Goal: Navigation & Orientation: Understand site structure

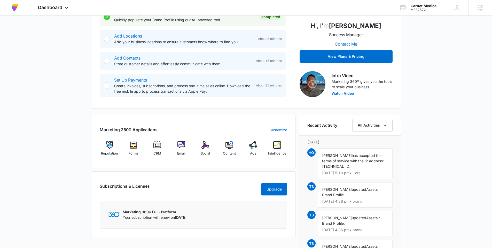
scroll to position [126, 0]
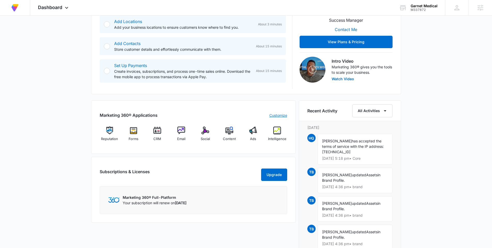
click at [273, 114] on link "Customize" at bounding box center [279, 114] width 18 height 5
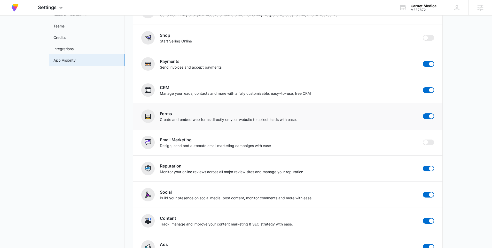
scroll to position [59, 0]
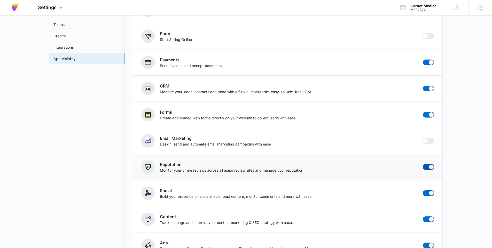
click at [426, 165] on span at bounding box center [428, 167] width 11 height 6
click at [423, 164] on input "checkbox" at bounding box center [423, 164] width 0 height 0
checkbox input "false"
click at [13, 7] on img at bounding box center [14, 7] width 9 height 9
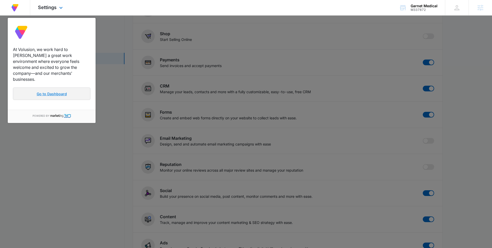
click at [54, 91] on link "Go to Dashboard" at bounding box center [52, 93] width 78 height 12
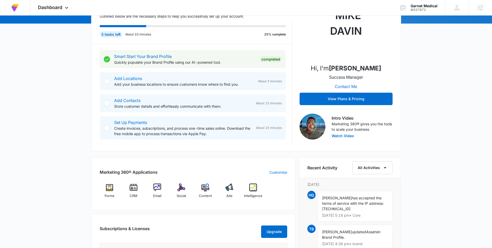
scroll to position [64, 0]
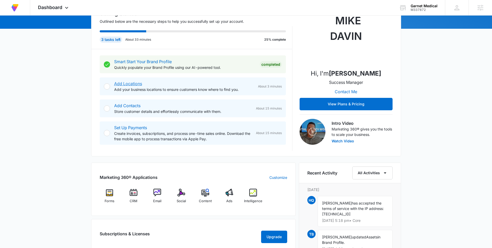
click at [125, 83] on link "Add Locations" at bounding box center [128, 83] width 28 height 5
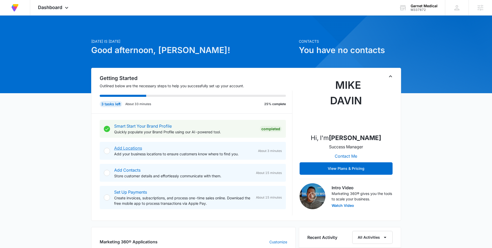
click at [127, 146] on link "Add Locations" at bounding box center [128, 147] width 28 height 5
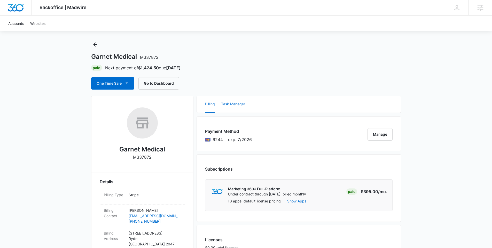
click at [235, 99] on button "Task Manager" at bounding box center [233, 104] width 24 height 17
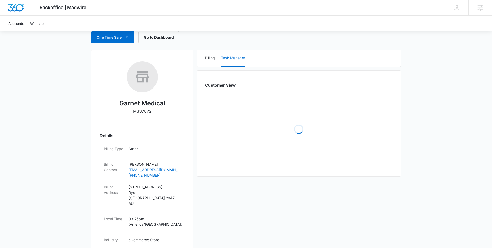
scroll to position [54, 0]
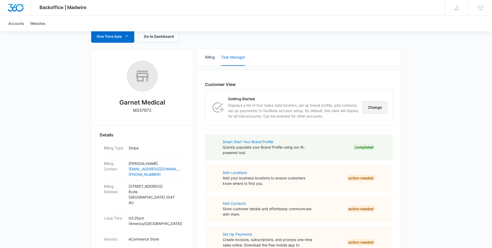
click at [378, 108] on button "Change" at bounding box center [375, 107] width 25 height 12
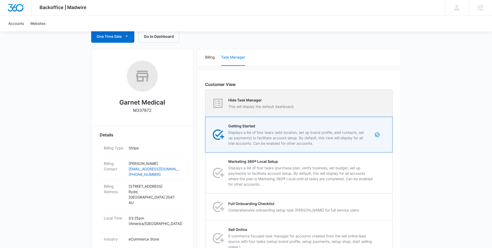
click at [267, 104] on p "This will display the default dashboard." at bounding box center [261, 106] width 66 height 5
click at [206, 103] on input "Hide Task Manager This will display the default dashboard." at bounding box center [205, 103] width 0 height 0
radio input "true"
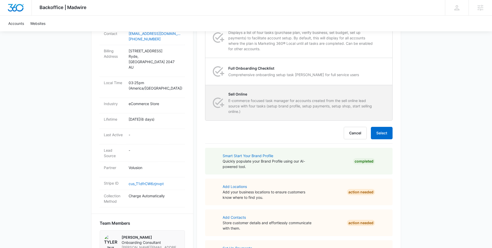
scroll to position [202, 0]
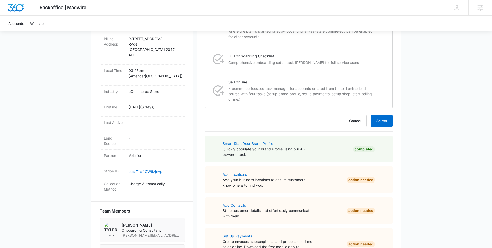
click at [393, 122] on div "Customer View Hide Task Manager This will display the default dashboard. Change…" at bounding box center [299, 95] width 205 height 346
click at [386, 123] on button "Select" at bounding box center [382, 120] width 22 height 12
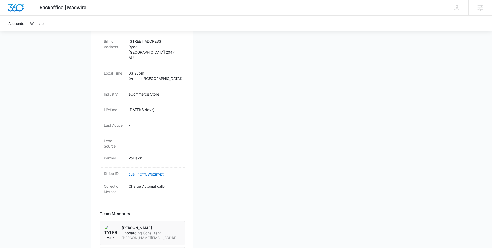
scroll to position [38, 0]
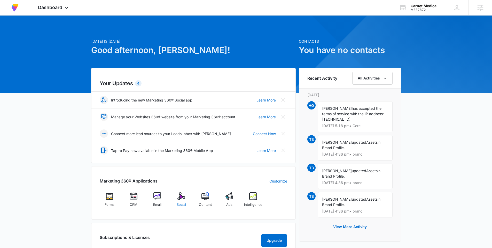
click at [173, 204] on div "Social" at bounding box center [182, 201] width 20 height 19
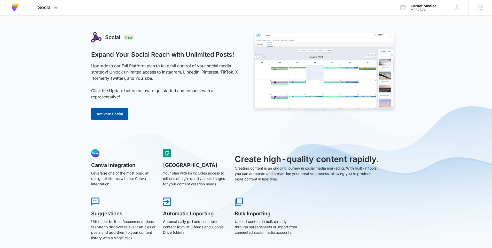
click at [112, 116] on button "Activate Social" at bounding box center [109, 114] width 37 height 12
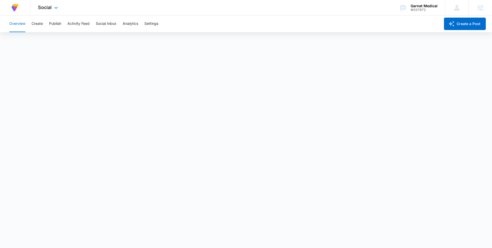
click at [17, 9] on img at bounding box center [14, 7] width 9 height 9
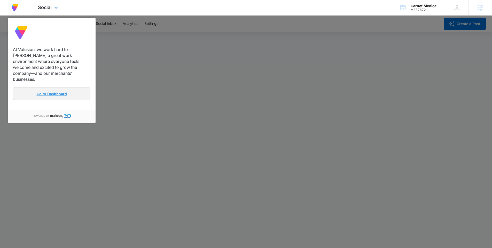
click at [50, 91] on link "Go to Dashboard" at bounding box center [52, 93] width 78 height 12
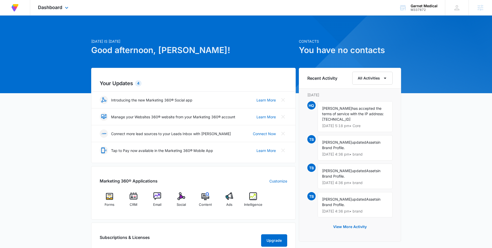
click at [49, 10] on div "Dashboard Apps Forms CRM Email Social Content Ads Intelligence Files Brand Sett…" at bounding box center [53, 7] width 47 height 15
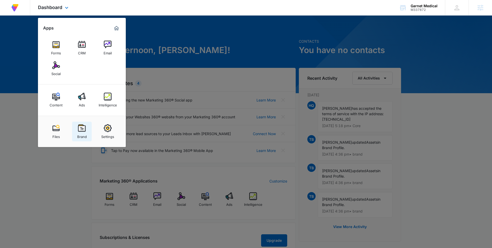
click at [81, 133] on div "Brand" at bounding box center [82, 135] width 10 height 7
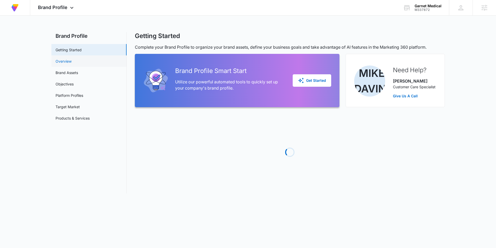
click at [66, 64] on link "Overview" at bounding box center [64, 60] width 16 height 5
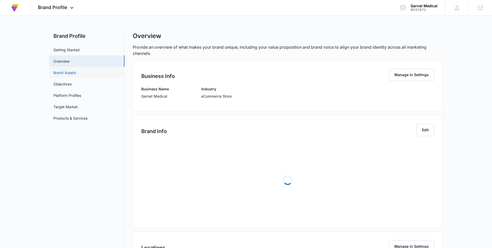
click at [73, 75] on link "Brand Assets" at bounding box center [64, 72] width 22 height 5
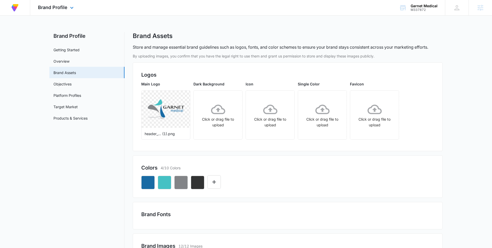
click at [15, 9] on img at bounding box center [14, 7] width 9 height 9
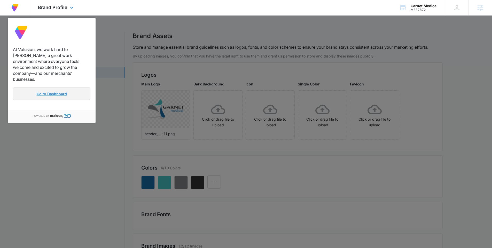
click at [61, 87] on link "Go to Dashboard" at bounding box center [52, 93] width 78 height 12
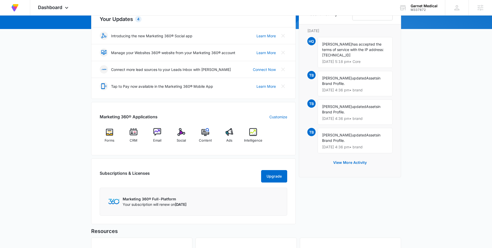
scroll to position [63, 0]
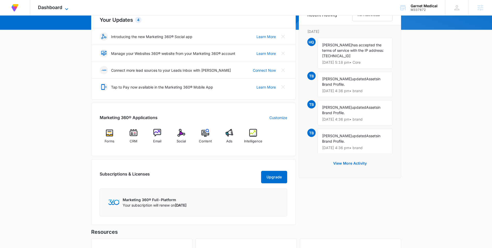
click at [54, 8] on span "Dashboard" at bounding box center [50, 7] width 24 height 5
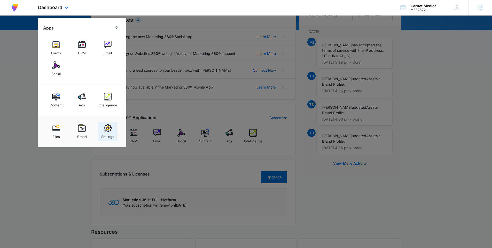
click at [108, 132] on div "Settings" at bounding box center [107, 135] width 13 height 7
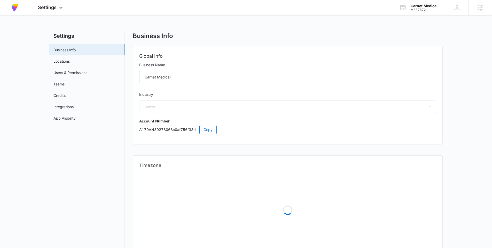
select select "45"
select select "US"
select select "America/Denver"
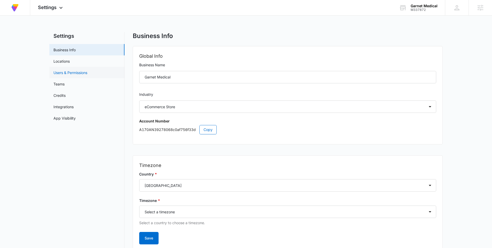
click at [74, 74] on link "Users & Permissions" at bounding box center [70, 72] width 34 height 5
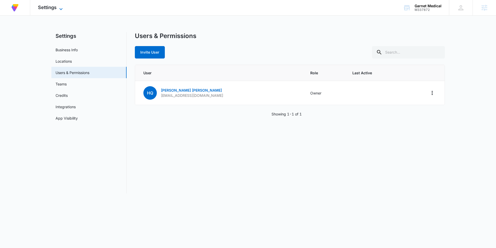
click at [44, 8] on span "Settings" at bounding box center [47, 7] width 19 height 5
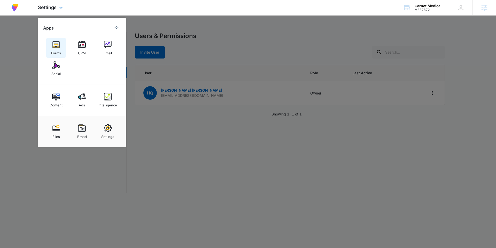
click at [56, 46] on img at bounding box center [56, 45] width 8 height 8
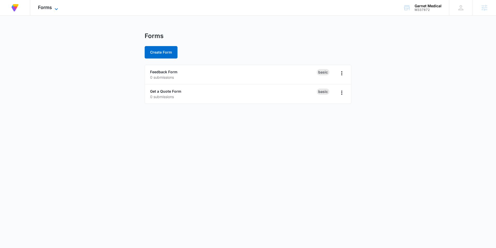
click at [42, 8] on span "Forms" at bounding box center [45, 7] width 14 height 5
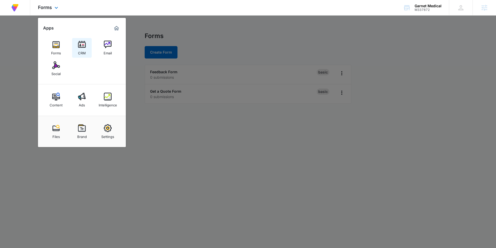
click at [79, 46] on img at bounding box center [82, 45] width 8 height 8
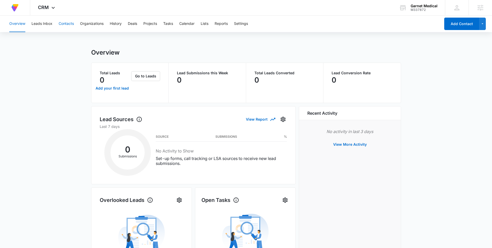
click at [64, 25] on button "Contacts" at bounding box center [66, 24] width 15 height 17
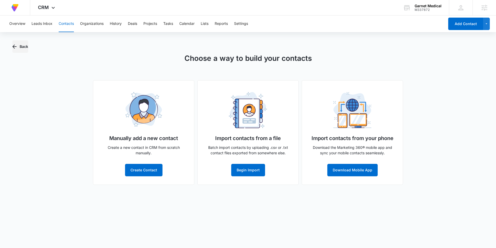
click at [21, 48] on button "Back" at bounding box center [20, 46] width 16 height 12
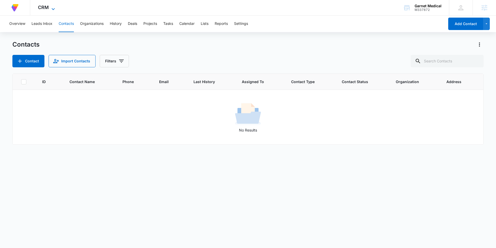
click at [43, 5] on span "CRM" at bounding box center [43, 7] width 11 height 5
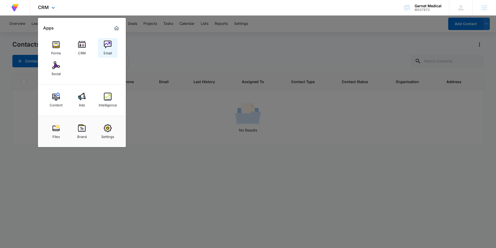
click at [104, 46] on img at bounding box center [108, 45] width 8 height 8
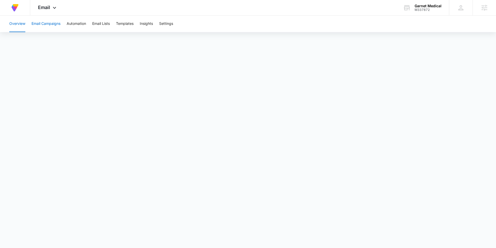
click at [44, 24] on button "Email Campaigns" at bounding box center [46, 24] width 29 height 17
click at [19, 26] on button "Overview" at bounding box center [17, 24] width 16 height 17
click at [42, 8] on span "Email" at bounding box center [44, 7] width 12 height 5
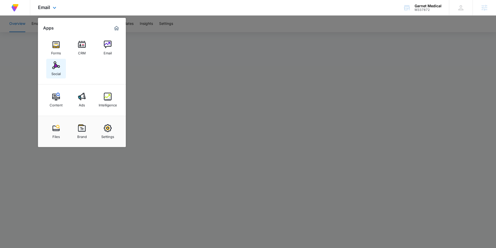
click at [54, 68] on img at bounding box center [56, 65] width 8 height 8
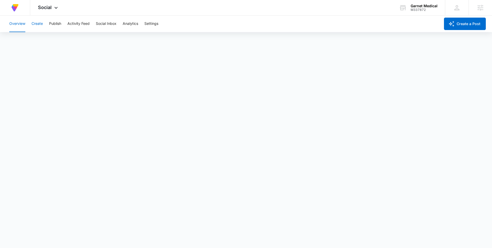
click at [36, 21] on button "Create" at bounding box center [37, 24] width 11 height 17
click at [49, 8] on span "Social" at bounding box center [45, 7] width 14 height 5
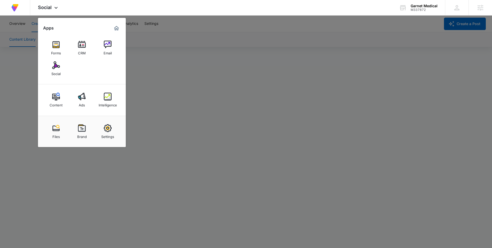
click at [158, 72] on div at bounding box center [246, 124] width 492 height 248
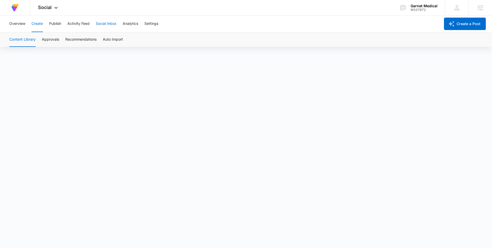
click at [106, 25] on button "Social Inbox" at bounding box center [106, 24] width 21 height 17
click at [73, 22] on button "Activity Feed" at bounding box center [78, 24] width 22 height 17
click at [51, 41] on button "Direct Messages" at bounding box center [52, 39] width 28 height 14
click at [43, 9] on span "Social" at bounding box center [45, 7] width 14 height 5
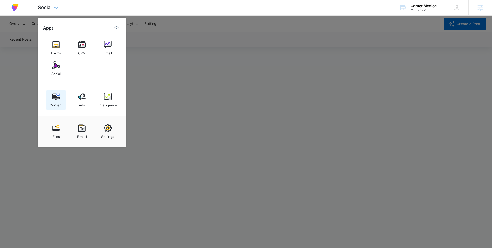
click at [56, 95] on img at bounding box center [56, 97] width 8 height 8
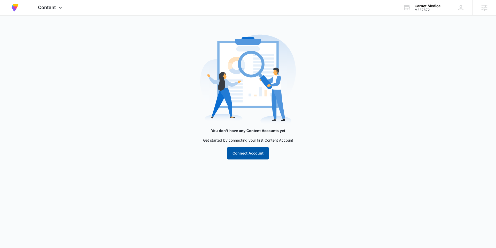
click at [243, 152] on button "Connect Account" at bounding box center [248, 153] width 42 height 12
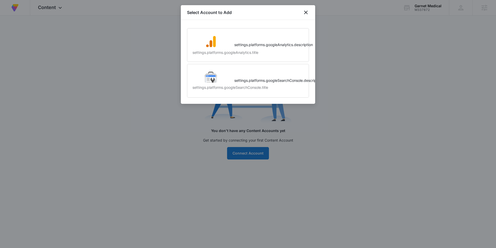
click at [160, 74] on div at bounding box center [248, 124] width 496 height 248
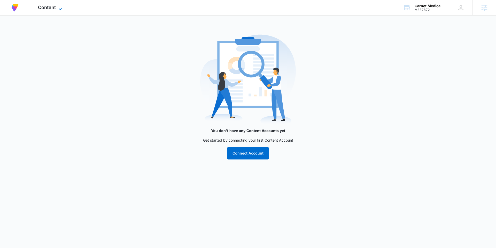
click at [52, 8] on span "Content" at bounding box center [47, 7] width 18 height 5
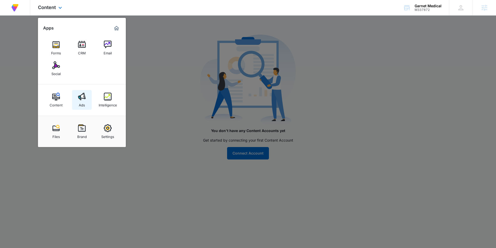
click at [80, 99] on img at bounding box center [82, 97] width 8 height 8
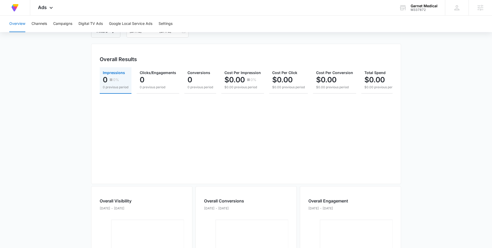
scroll to position [51, 0]
click at [42, 7] on span "Ads" at bounding box center [42, 7] width 9 height 5
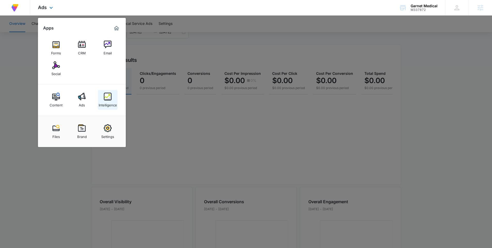
click at [107, 102] on div "Intelligence" at bounding box center [108, 103] width 18 height 7
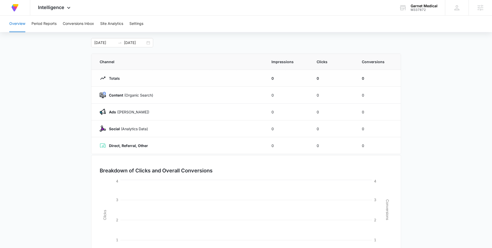
scroll to position [6, 0]
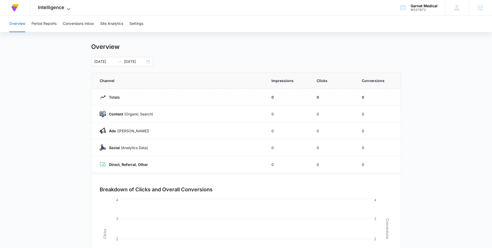
click at [52, 6] on span "Intelligence" at bounding box center [51, 7] width 26 height 5
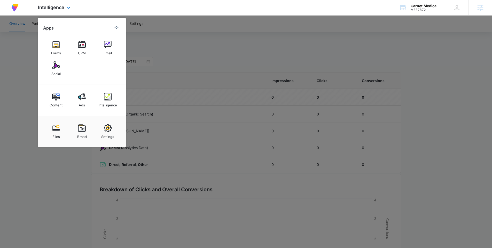
click at [116, 27] on img "Marketing 360® Dashboard" at bounding box center [116, 28] width 6 height 6
